Goal: Find specific page/section: Find specific page/section

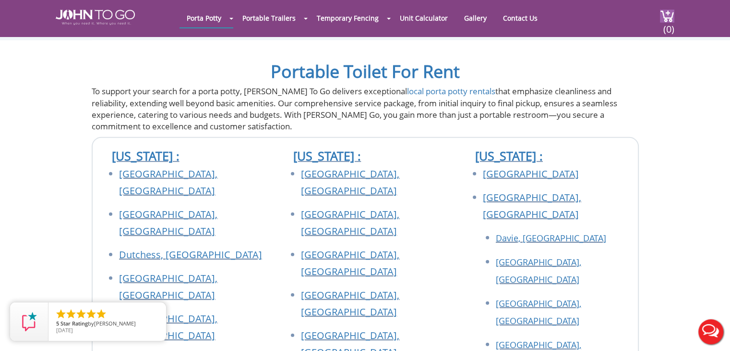
scroll to position [2789, 0]
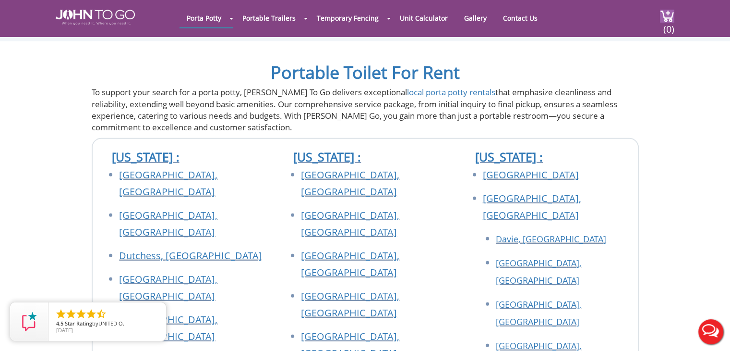
click at [546, 125] on div at bounding box center [365, 175] width 730 height 351
drag, startPoint x: 535, startPoint y: 155, endPoint x: 497, endPoint y: 146, distance: 38.9
click at [497, 230] on li "Davie, [GEOGRAPHIC_DATA]" at bounding box center [562, 242] width 133 height 24
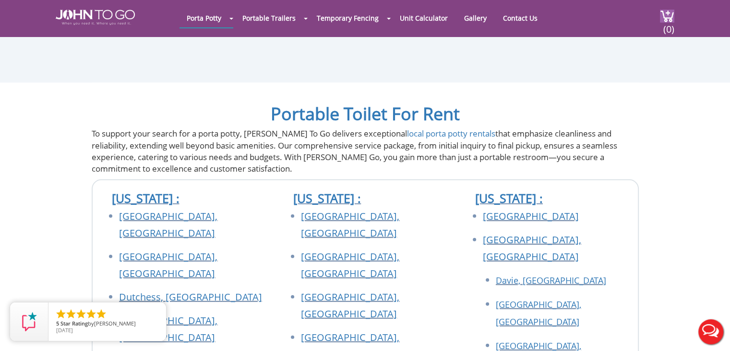
scroll to position [2862, 0]
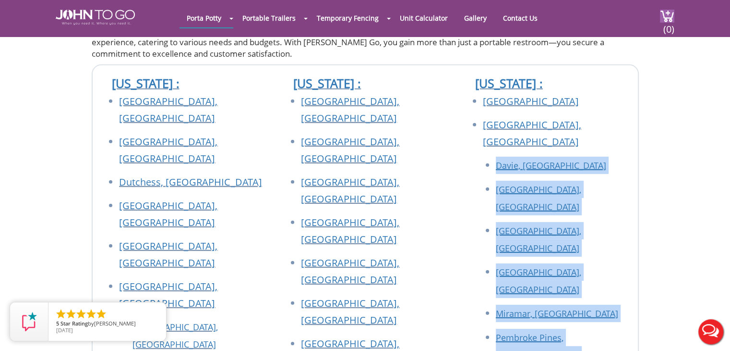
drag, startPoint x: 591, startPoint y: 184, endPoint x: 489, endPoint y: 80, distance: 145.7
click at [489, 157] on ul "Davie, [GEOGRAPHIC_DATA] [GEOGRAPHIC_DATA], [GEOGRAPHIC_DATA] [GEOGRAPHIC_DATA]…" at bounding box center [558, 296] width 139 height 279
copy ul "[GEOGRAPHIC_DATA], [GEOGRAPHIC_DATA] [GEOGRAPHIC_DATA], [GEOGRAPHIC_DATA] [GEOG…"
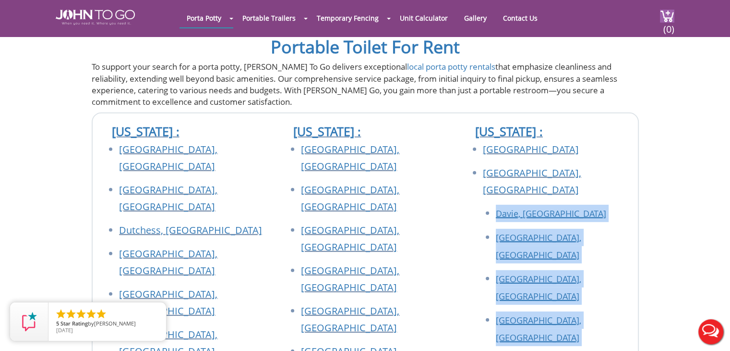
scroll to position [2814, 0]
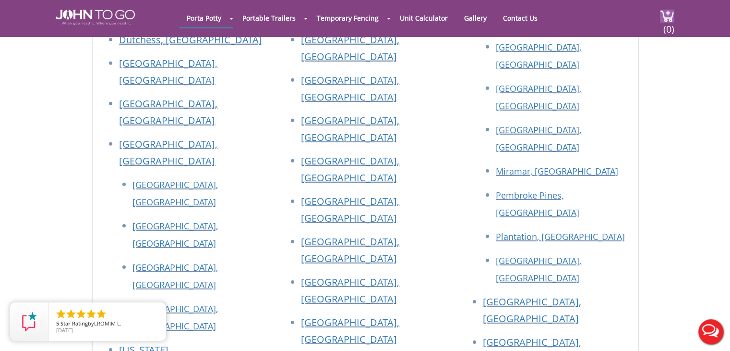
scroll to position [3006, 0]
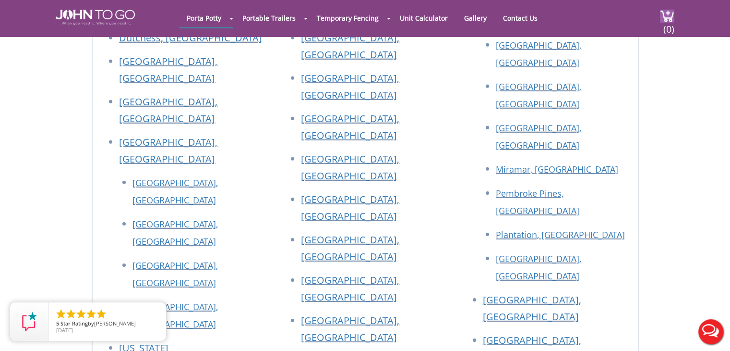
drag, startPoint x: 586, startPoint y: 175, endPoint x: 484, endPoint y: 168, distance: 102.1
copy link "[GEOGRAPHIC_DATA], [GEOGRAPHIC_DATA]"
drag, startPoint x: 572, startPoint y: 242, endPoint x: 496, endPoint y: 216, distance: 81.3
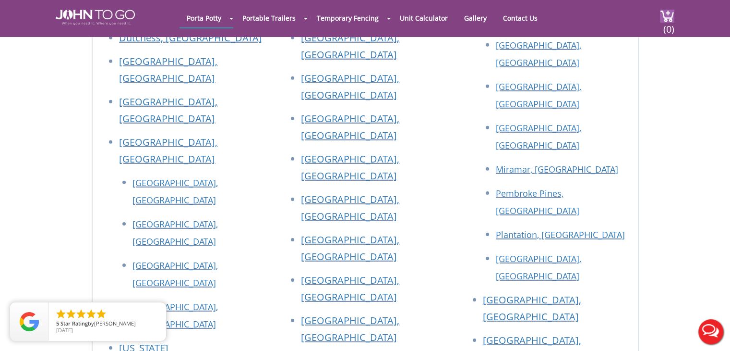
copy ul "[GEOGRAPHIC_DATA], [GEOGRAPHIC_DATA] [GEOGRAPHIC_DATA][PERSON_NAME], [GEOGRAPHI…"
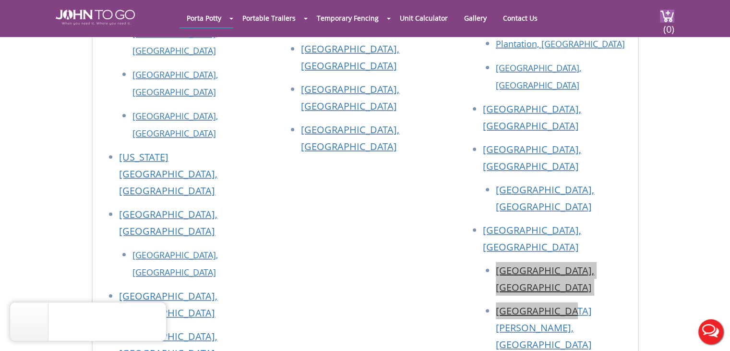
scroll to position [3198, 0]
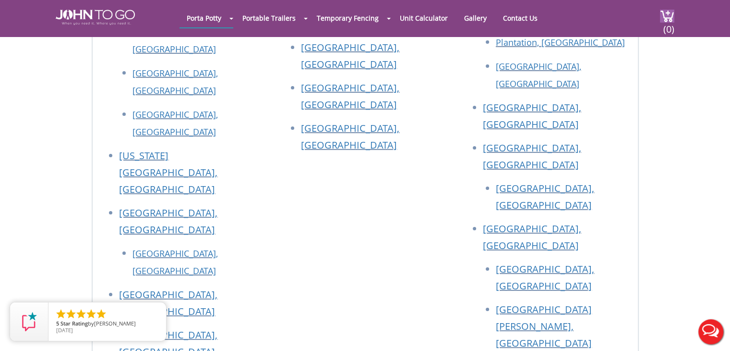
drag, startPoint x: 571, startPoint y: 291, endPoint x: 490, endPoint y: 103, distance: 204.1
copy ul "[GEOGRAPHIC_DATA], [GEOGRAPHIC_DATA] [GEOGRAPHIC_DATA], [GEOGRAPHIC_DATA] [GEOG…"
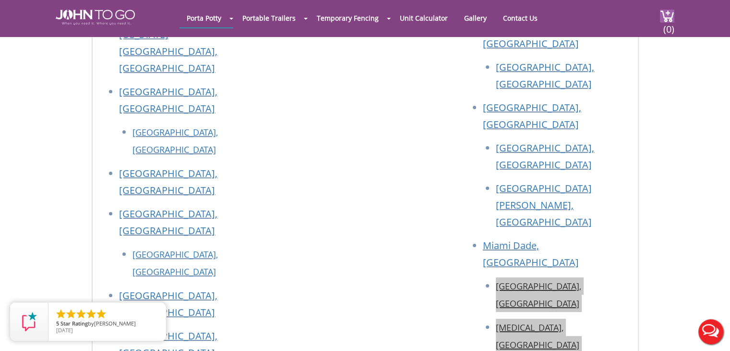
scroll to position [3342, 0]
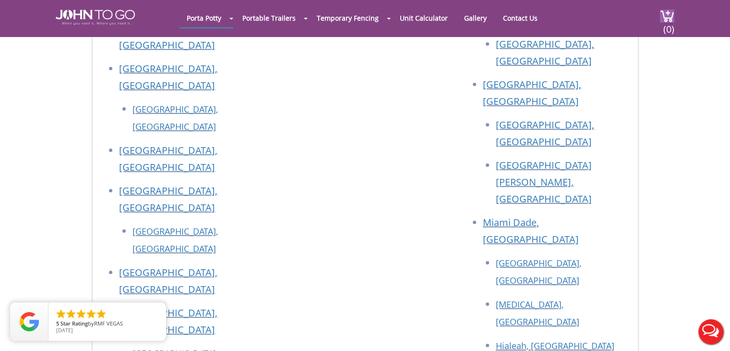
drag, startPoint x: 588, startPoint y: 241, endPoint x: 489, endPoint y: 184, distance: 114.0
copy ul "[GEOGRAPHIC_DATA], [GEOGRAPHIC_DATA] [GEOGRAPHIC_DATA], [GEOGRAPHIC_DATA] [GEOG…"
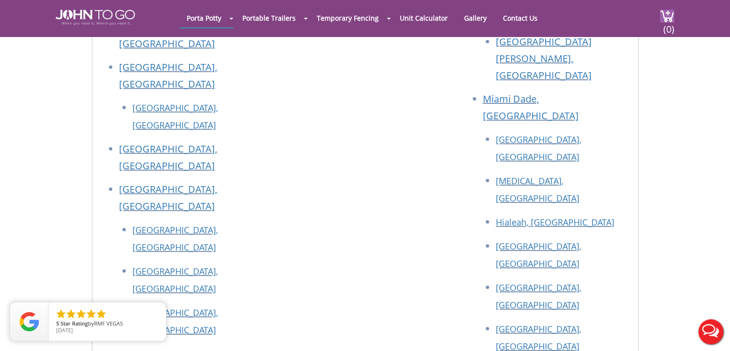
scroll to position [3487, 0]
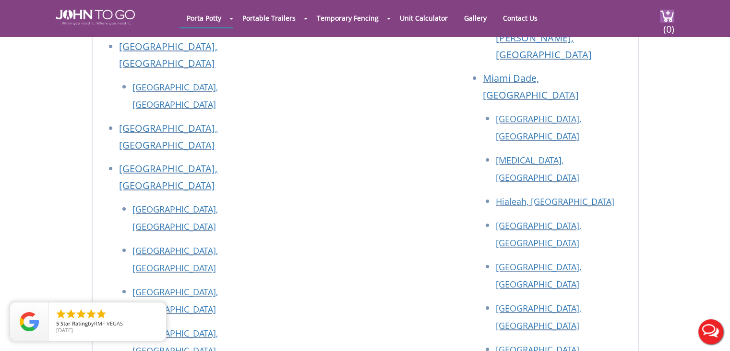
drag, startPoint x: 555, startPoint y: 199, endPoint x: 494, endPoint y: 146, distance: 80.7
copy ul "[GEOGRAPHIC_DATA] [GEOGRAPHIC_DATA]"
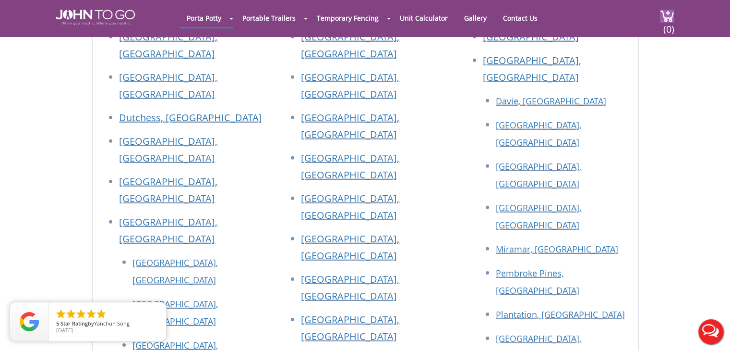
scroll to position [2910, 0]
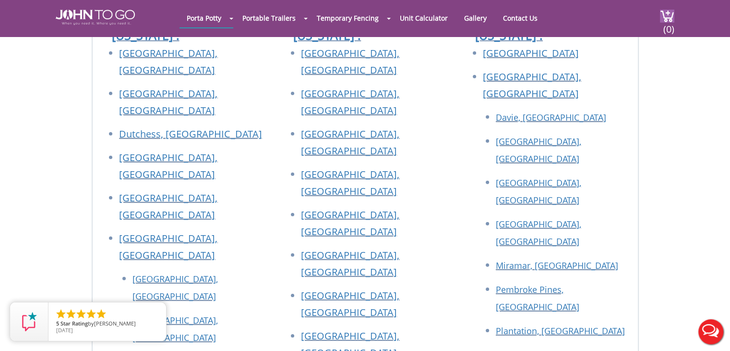
drag, startPoint x: 590, startPoint y: 222, endPoint x: 482, endPoint y: 220, distance: 107.6
copy link "[GEOGRAPHIC_DATA], [GEOGRAPHIC_DATA]"
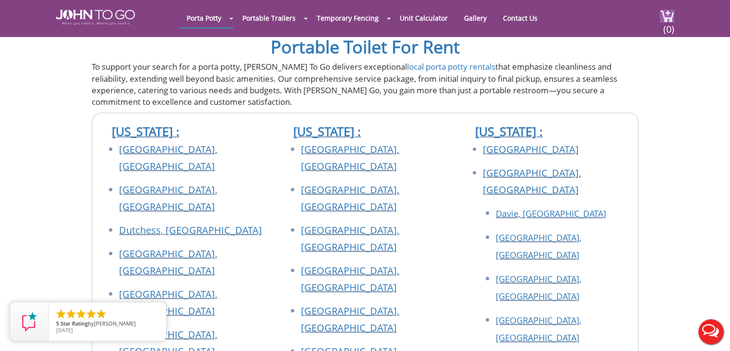
click at [619, 311] on li "[GEOGRAPHIC_DATA], [GEOGRAPHIC_DATA]" at bounding box center [562, 331] width 133 height 41
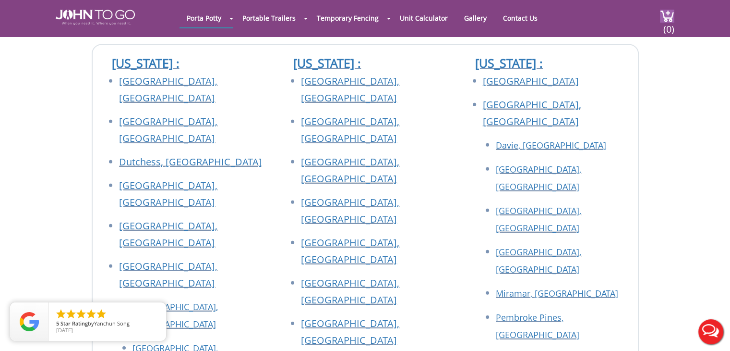
scroll to position [2862, 0]
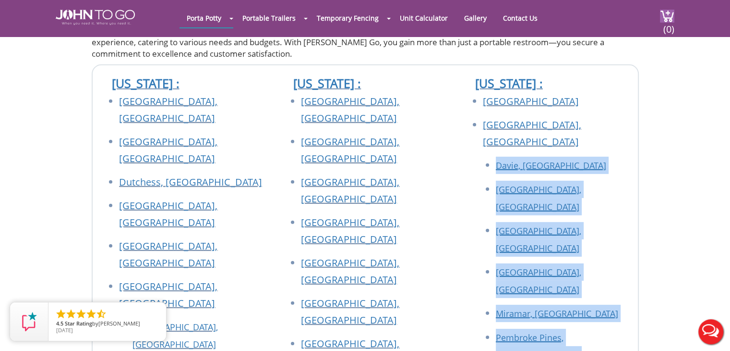
drag, startPoint x: 588, startPoint y: 249, endPoint x: 494, endPoint y: 75, distance: 197.7
click at [494, 157] on ul "Davie, [GEOGRAPHIC_DATA] [GEOGRAPHIC_DATA], [GEOGRAPHIC_DATA] [GEOGRAPHIC_DATA]…" at bounding box center [558, 296] width 139 height 279
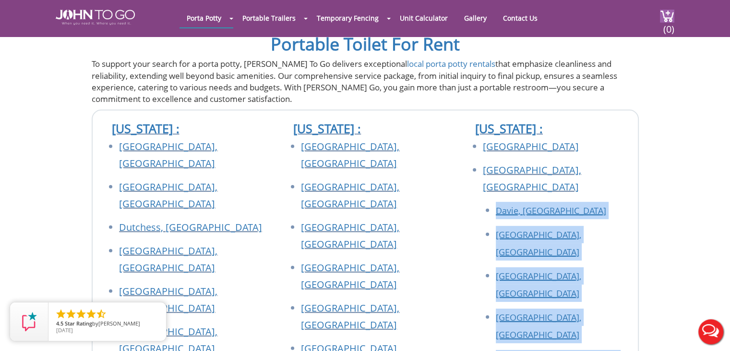
scroll to position [2958, 0]
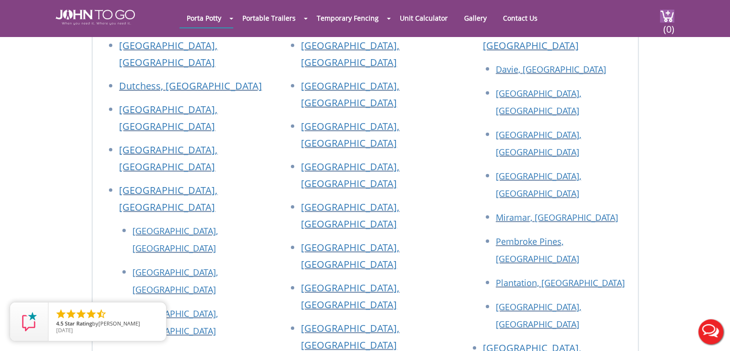
drag, startPoint x: 591, startPoint y: 170, endPoint x: 466, endPoint y: 169, distance: 124.4
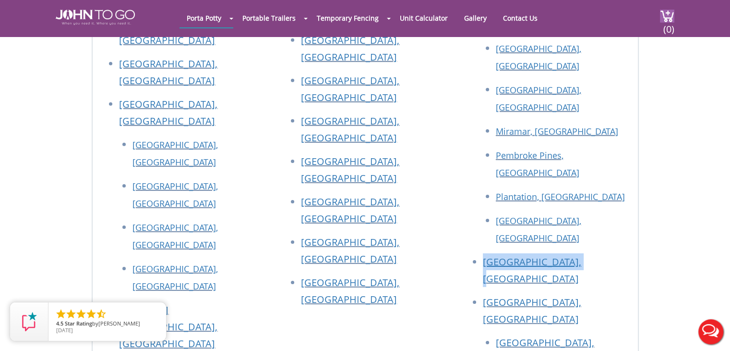
scroll to position [3054, 0]
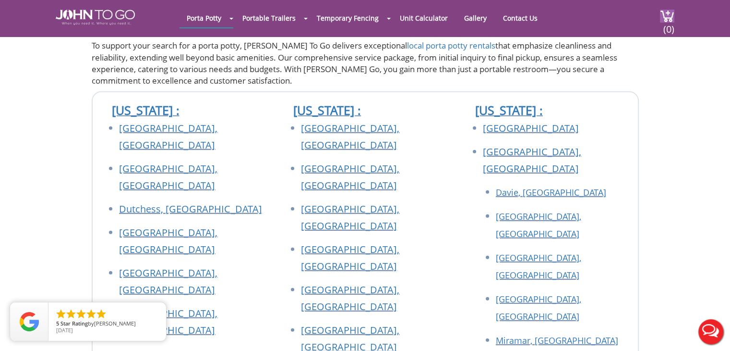
scroll to position [2766, 0]
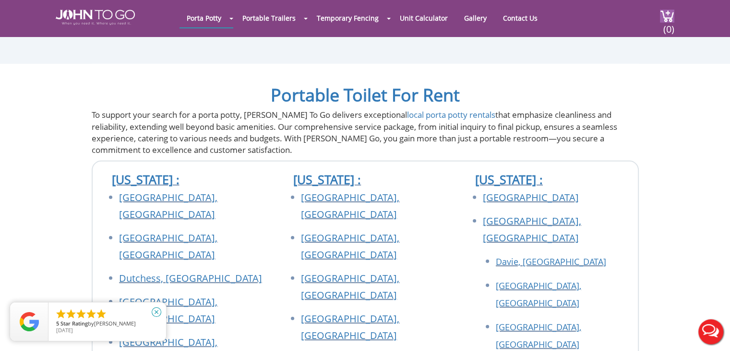
click at [154, 314] on icon "close" at bounding box center [157, 312] width 10 height 10
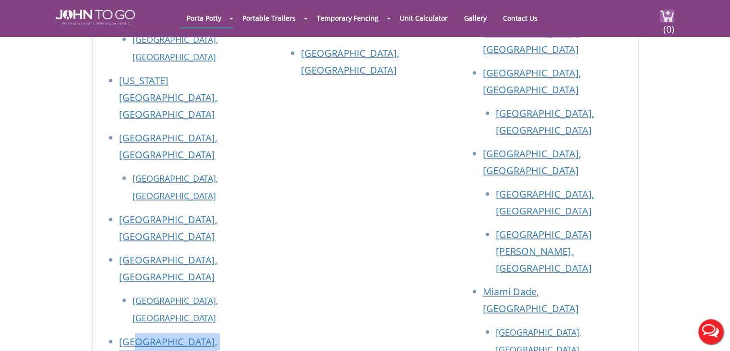
scroll to position [3158, 0]
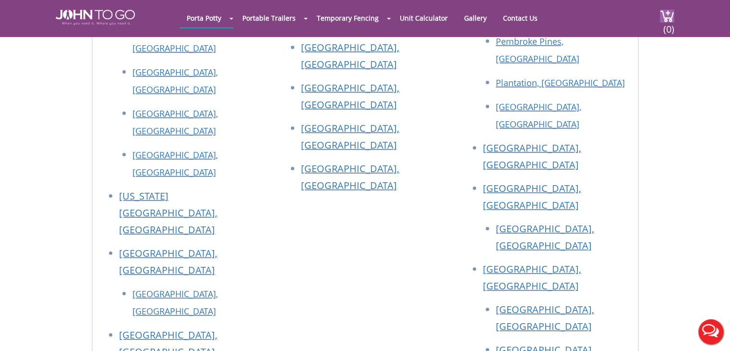
drag, startPoint x: 202, startPoint y: 243, endPoint x: 131, endPoint y: 164, distance: 106.1
copy ul "[GEOGRAPHIC_DATA], [GEOGRAPHIC_DATA], [GEOGRAPHIC_DATA] [GEOGRAPHIC_DATA], [GEO…"
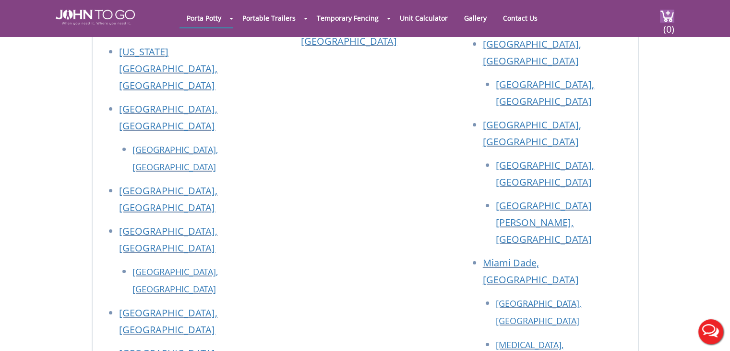
click at [282, 283] on div "[US_STATE] : [GEOGRAPHIC_DATA], [GEOGRAPHIC_DATA] [GEOGRAPHIC_DATA], [GEOGRAPHI…" at bounding box center [365, 278] width 182 height 1306
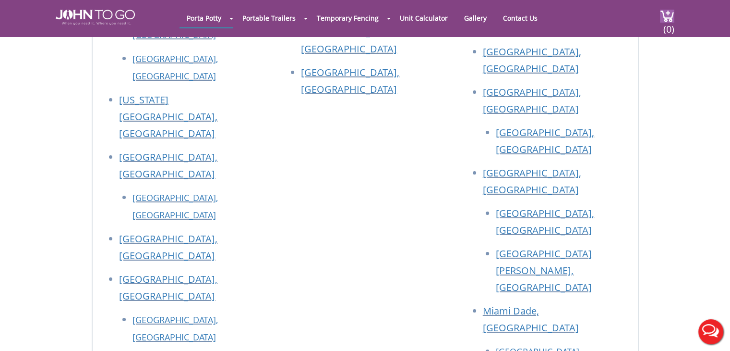
scroll to position [3350, 0]
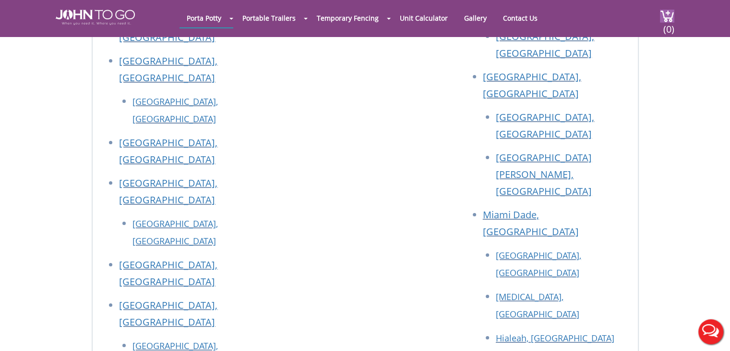
click at [77, 230] on section "Portable Toilet For Rent To support your search for a porta potty, [PERSON_NAME…" at bounding box center [365, 188] width 730 height 1417
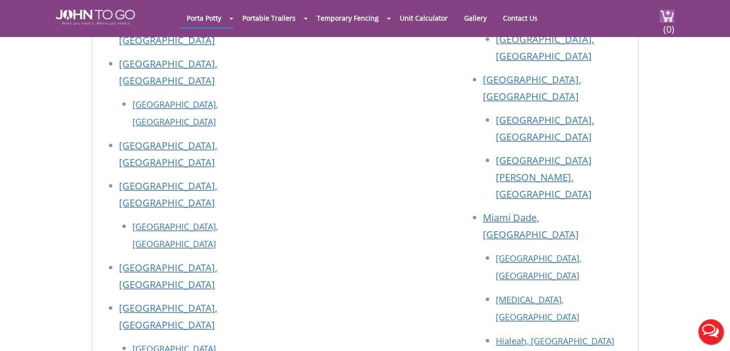
scroll to position [3398, 0]
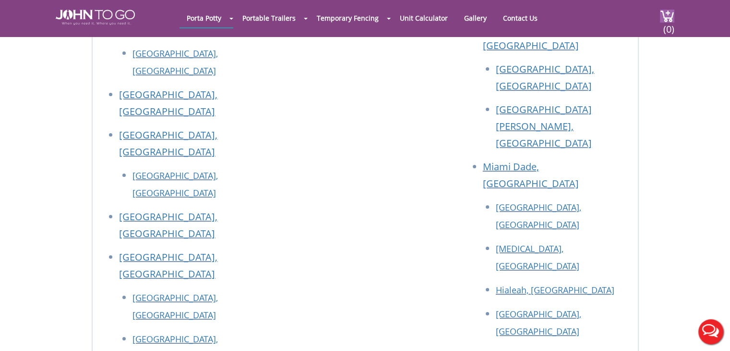
drag, startPoint x: 229, startPoint y: 208, endPoint x: 114, endPoint y: 204, distance: 114.4
click at [114, 204] on ul "[GEOGRAPHIC_DATA], [GEOGRAPHIC_DATA] [GEOGRAPHIC_DATA], [GEOGRAPHIC_DATA] Dutch…" at bounding box center [183, 194] width 163 height 1274
copy link "[GEOGRAPHIC_DATA], [GEOGRAPHIC_DATA]"
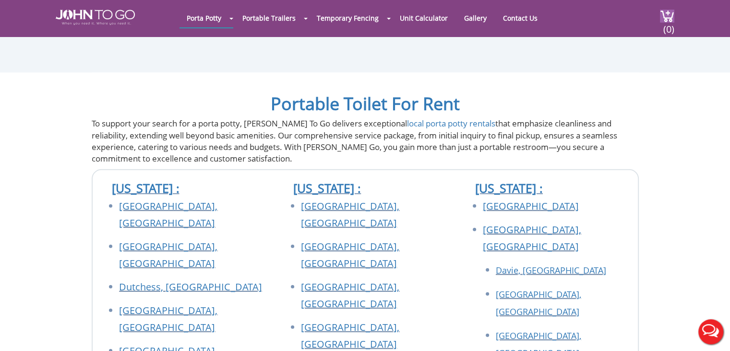
scroll to position [2774, 0]
